Goal: Task Accomplishment & Management: Manage account settings

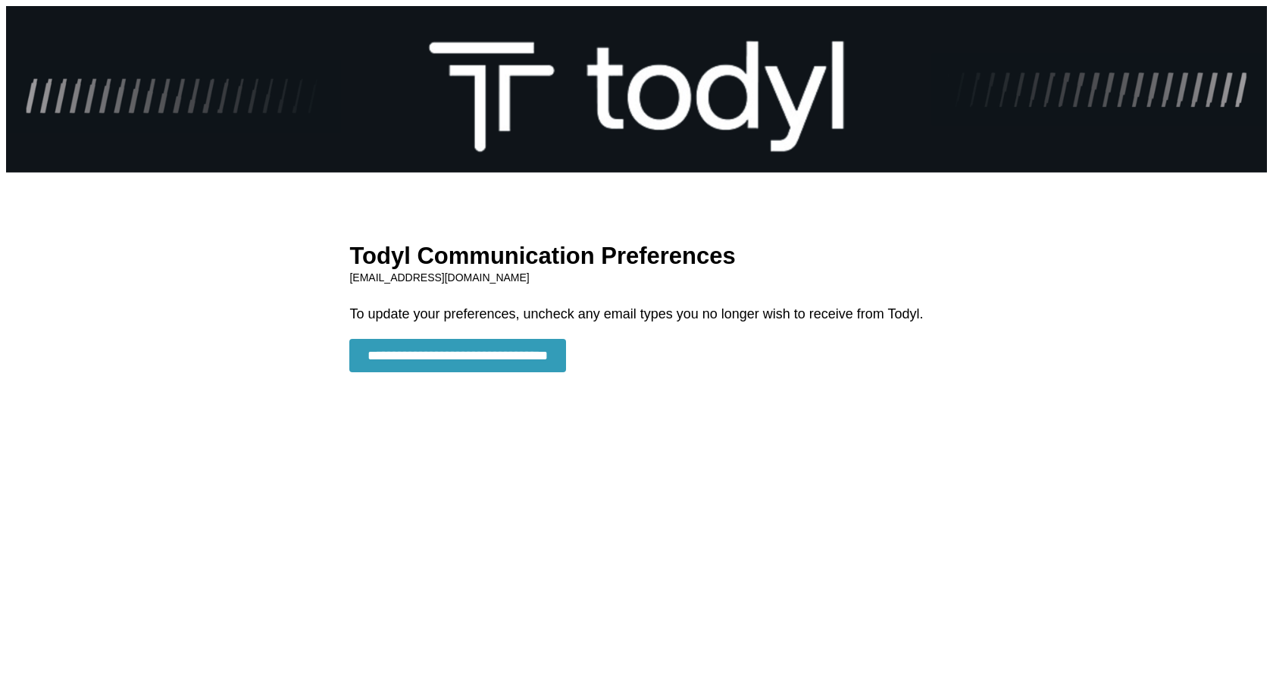
click at [474, 364] on input "**********" at bounding box center [457, 355] width 217 height 33
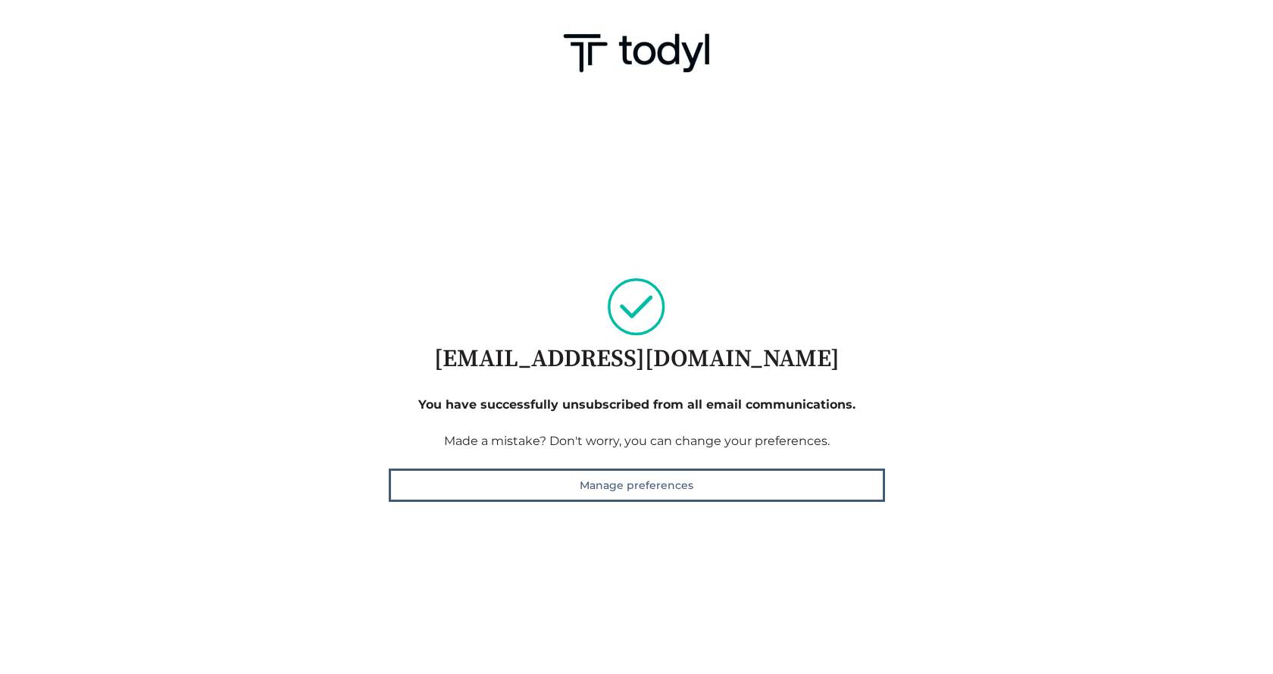
click at [286, 261] on main "Loading confirmation [EMAIL_ADDRESS][DOMAIN_NAME] You have successfully unsubsc…" at bounding box center [636, 390] width 1273 height 568
click at [390, 80] on header at bounding box center [636, 53] width 1273 height 106
